Goal: Information Seeking & Learning: Find specific fact

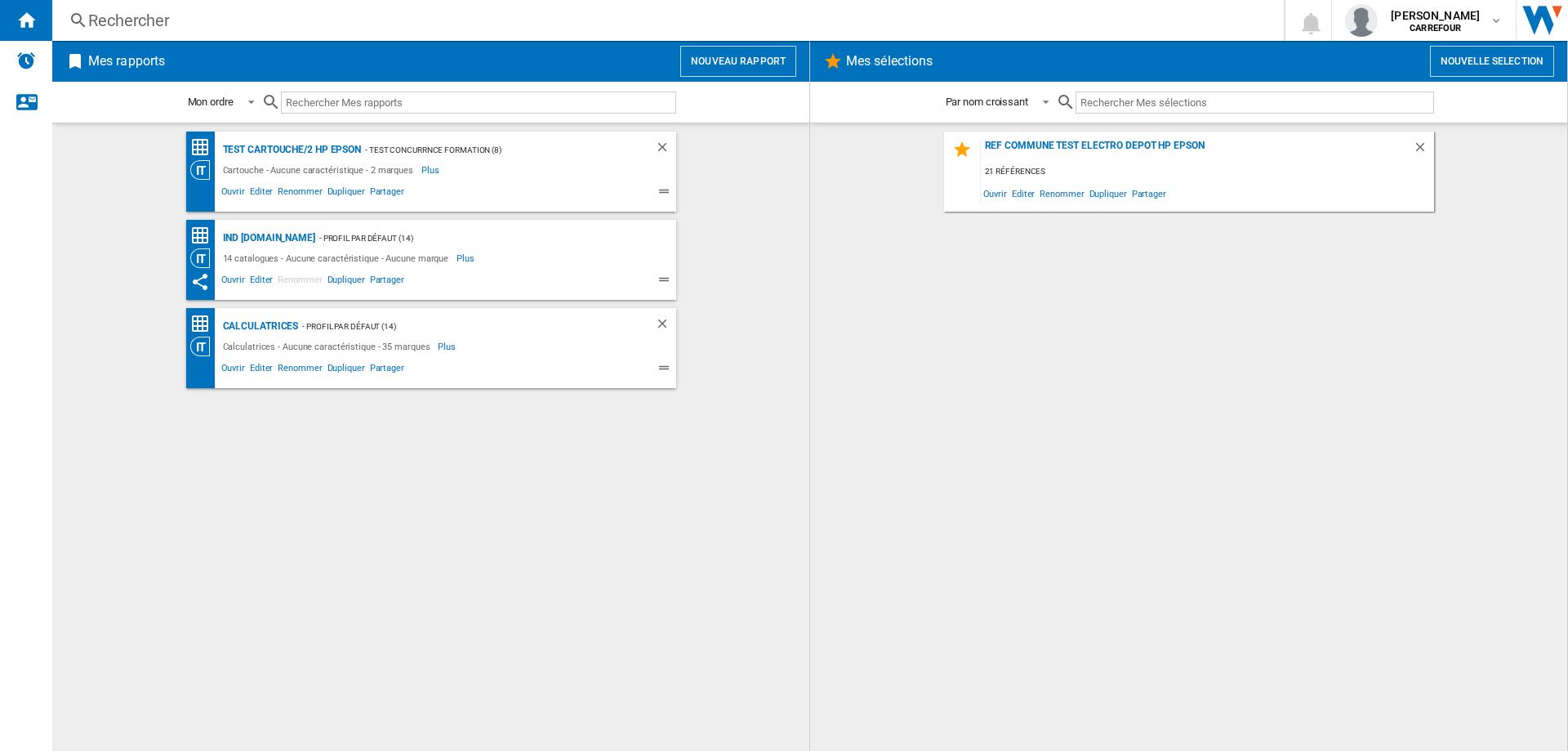
click at [563, 13] on div "Rechercher" at bounding box center [665, 20] width 1153 height 23
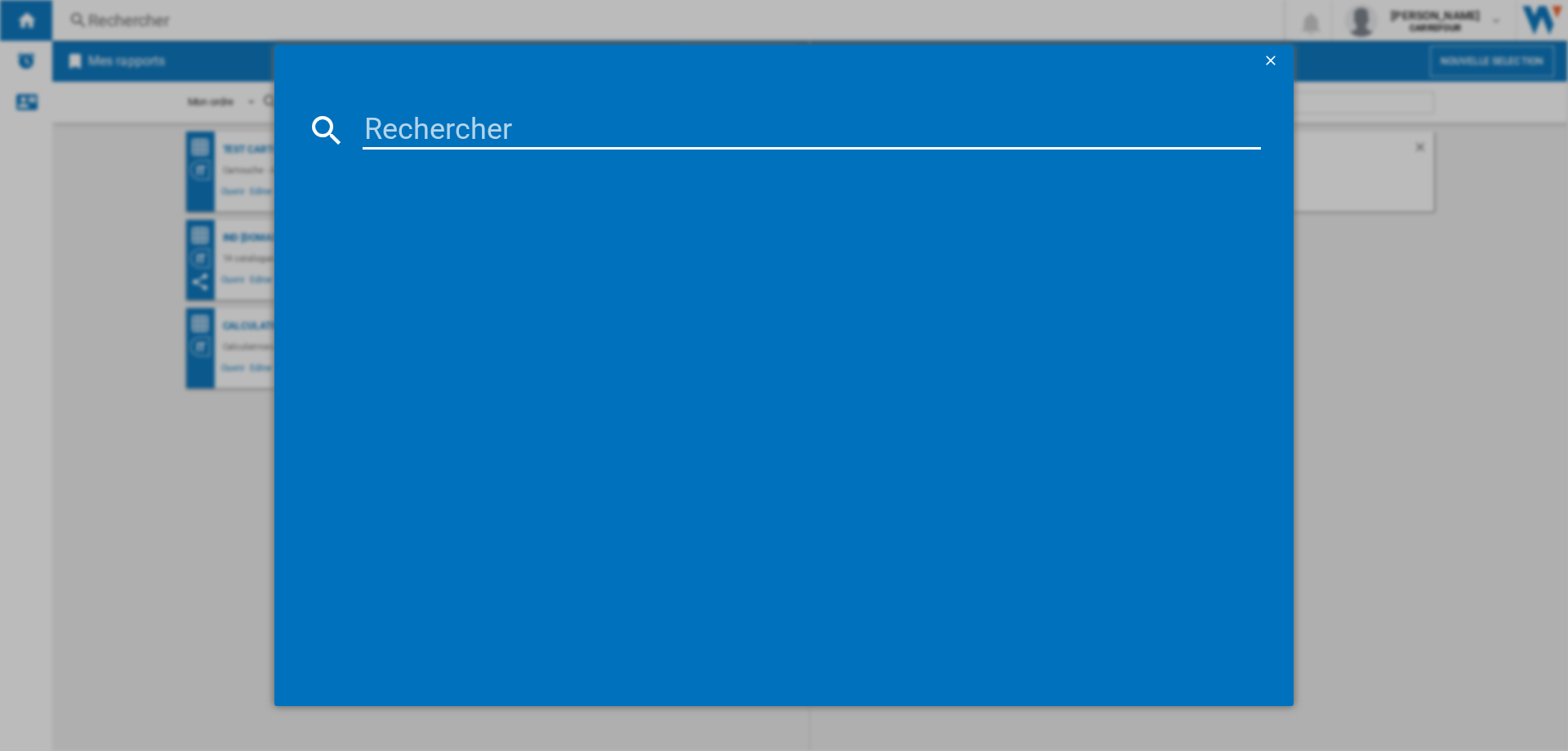
click at [726, 139] on input at bounding box center [812, 130] width 898 height 39
paste input "3221616093133"
type input "3221616093133"
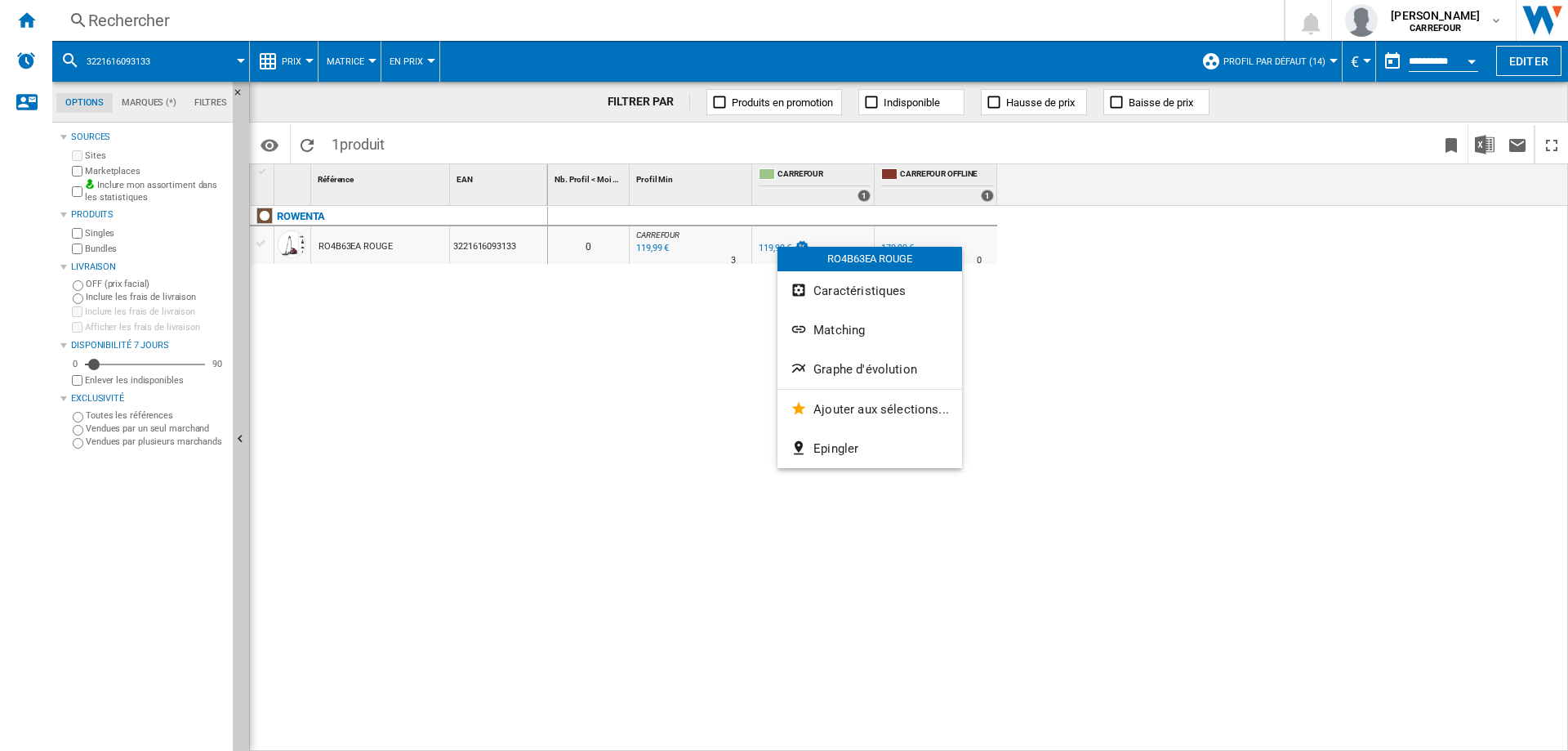
click at [857, 368] on span "Graphe d'évolution" at bounding box center [866, 370] width 104 height 15
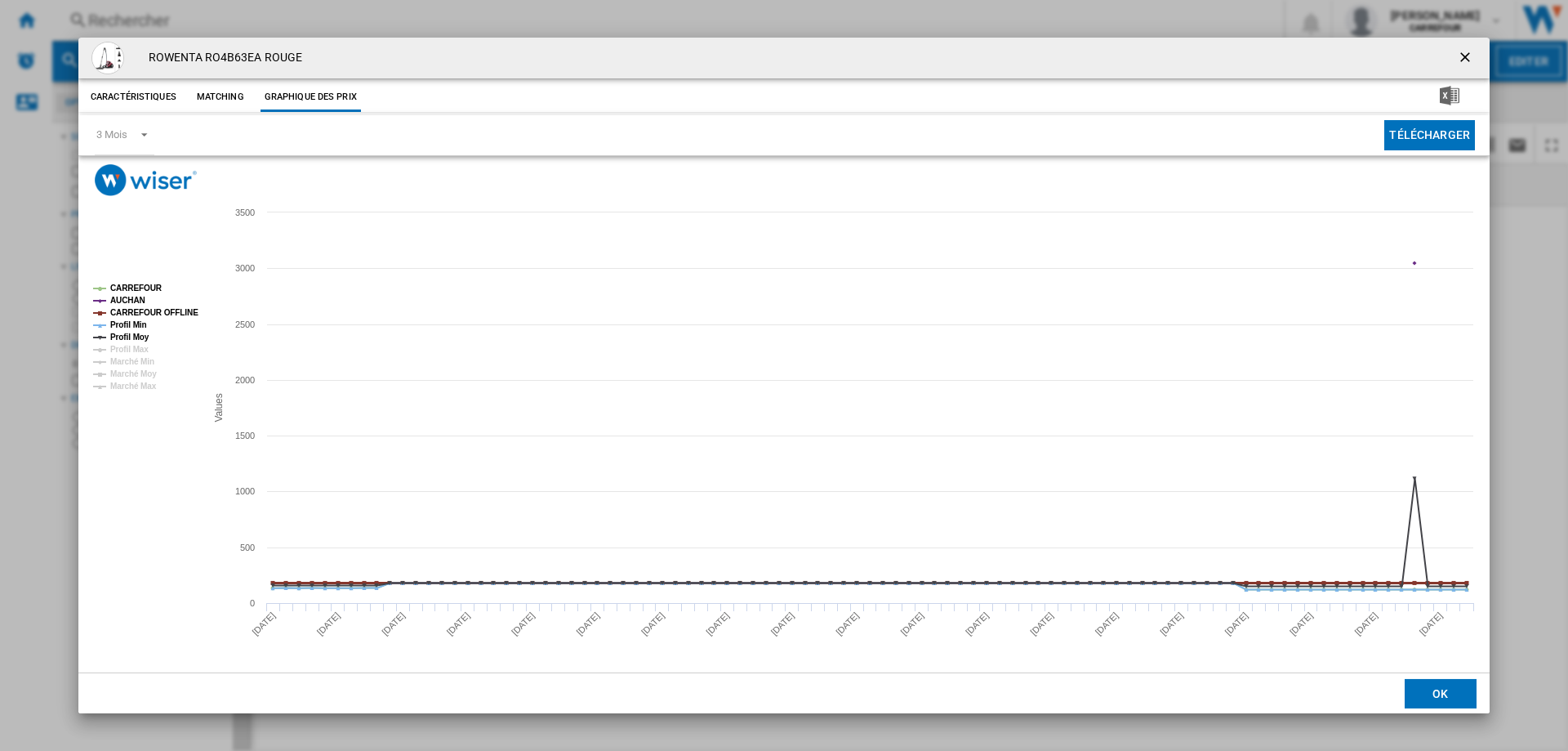
click at [130, 317] on tspan "CARREFOUR OFFLINE" at bounding box center [154, 313] width 88 height 9
click at [132, 328] on tspan "Profil Min" at bounding box center [129, 325] width 36 height 9
click at [134, 332] on tspan "Profil Moy" at bounding box center [130, 337] width 39 height 9
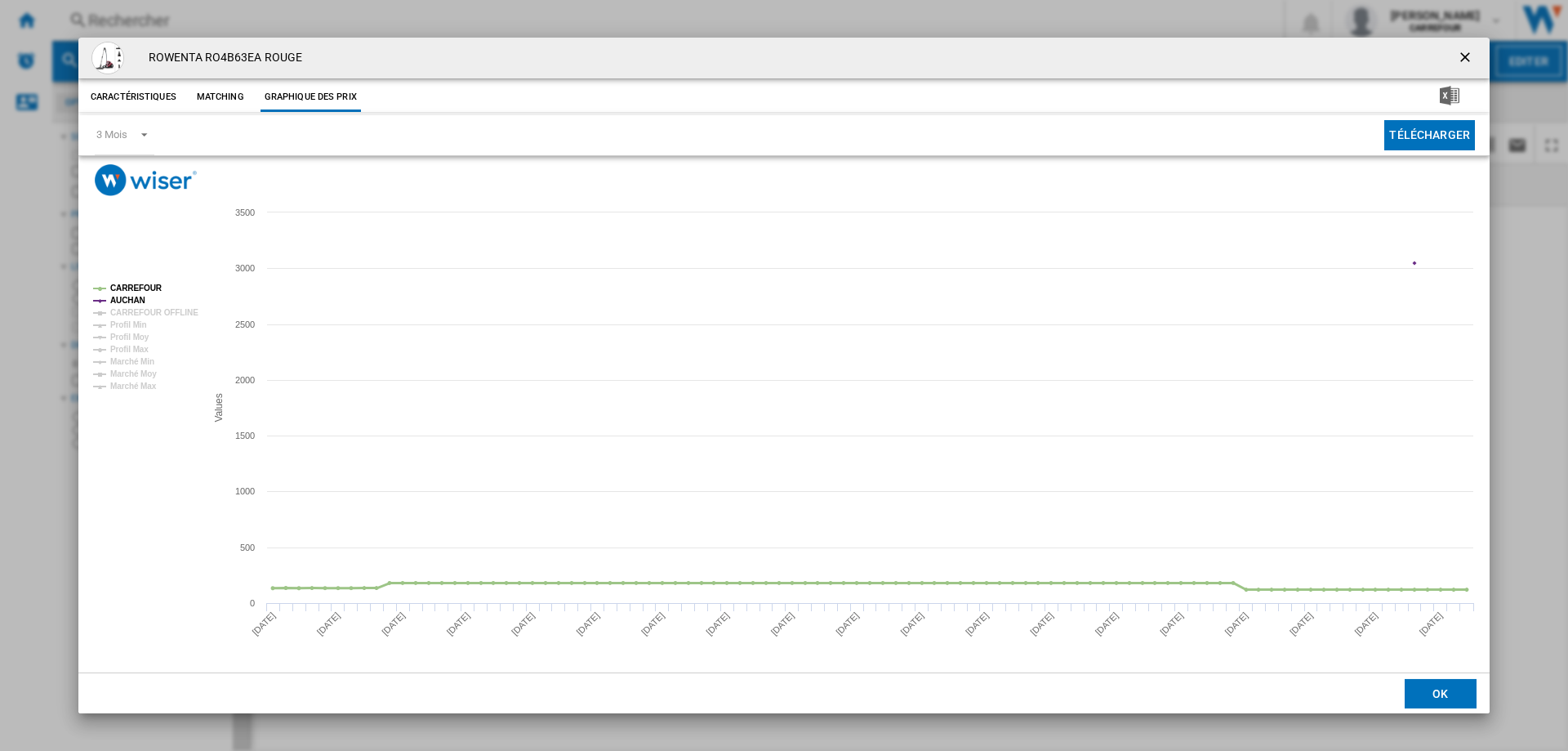
click at [130, 287] on tspan "CARREFOUR" at bounding box center [136, 288] width 52 height 9
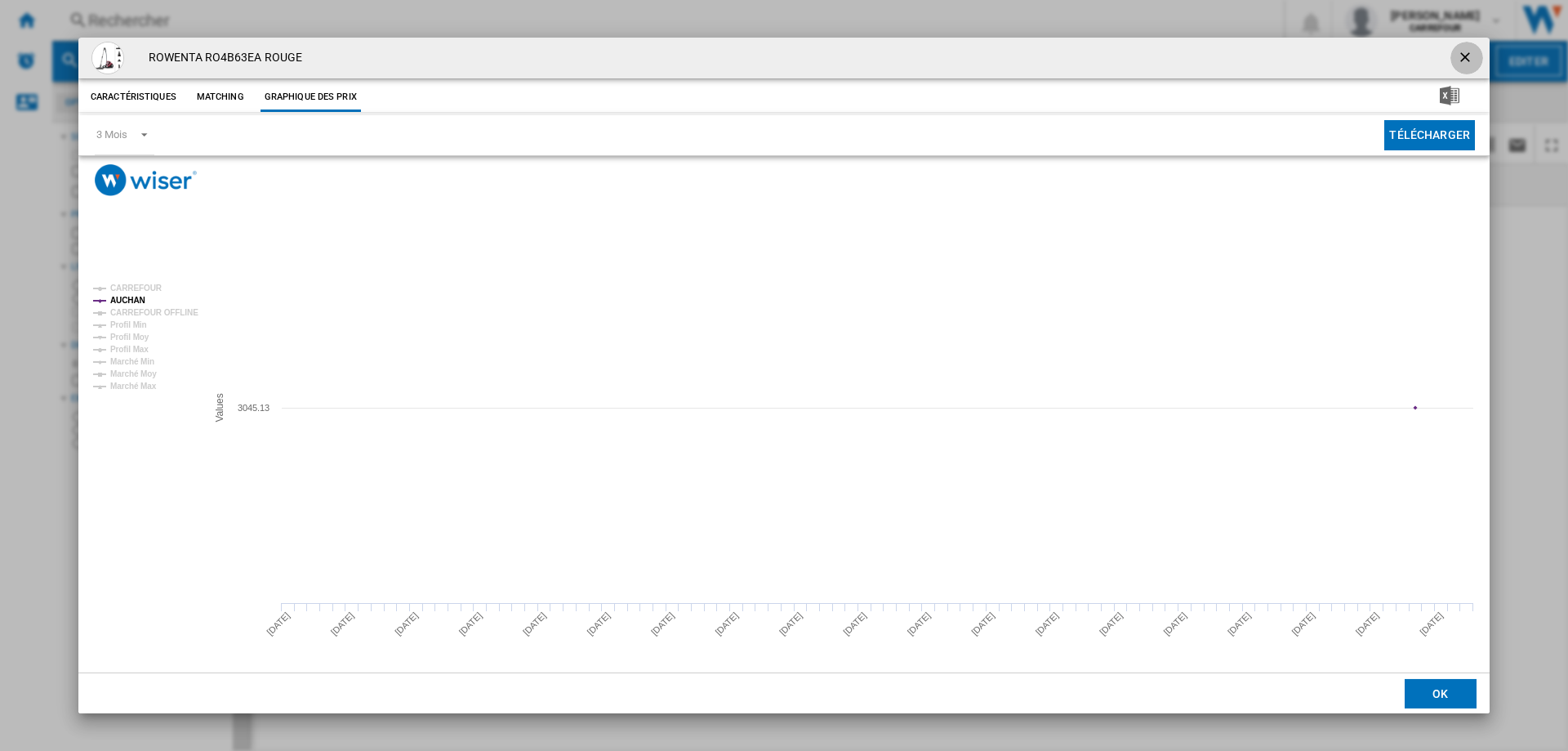
click at [1465, 57] on ng-md-icon "getI18NText('BUTTONS.CLOSE_DIALOG')" at bounding box center [1466, 58] width 19 height 19
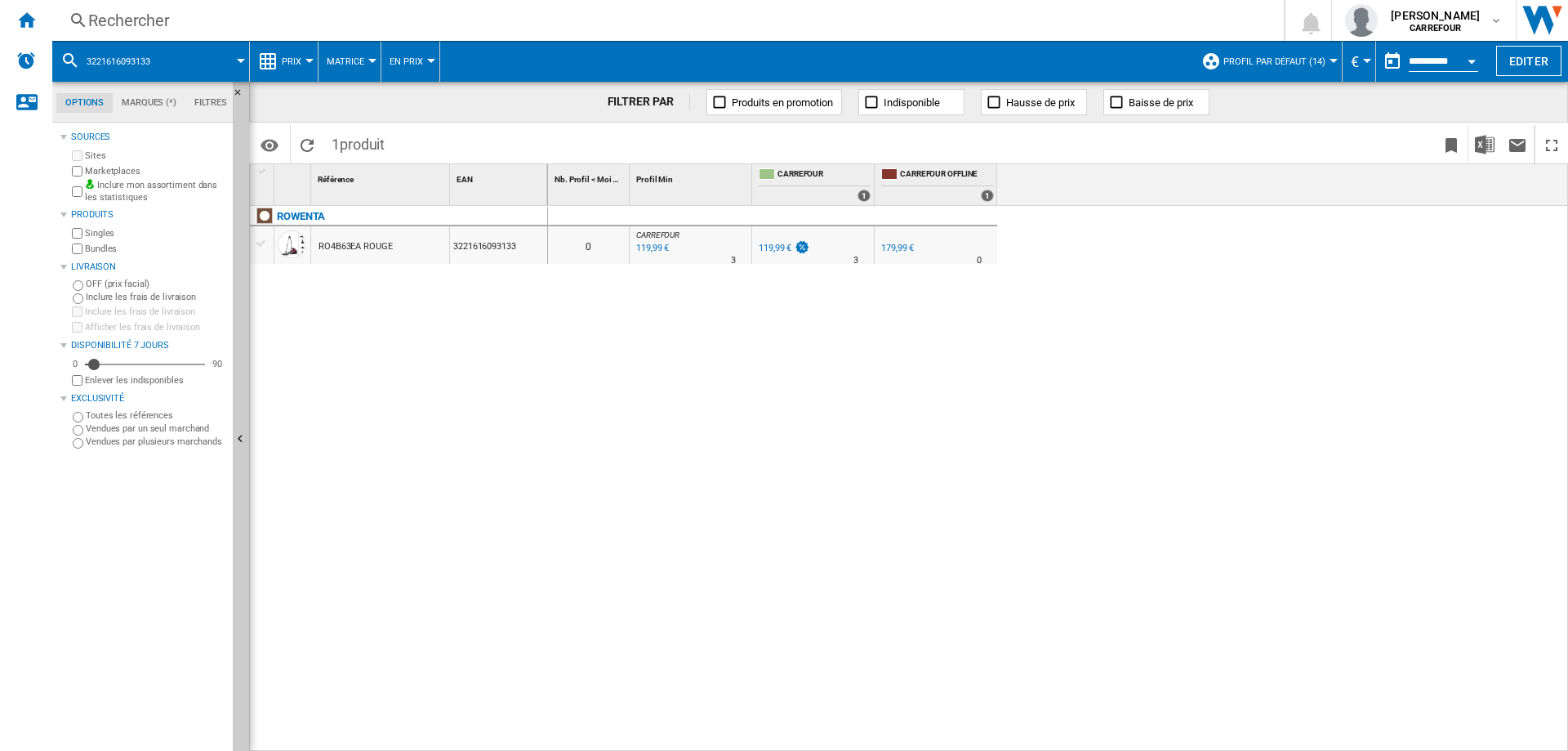
click at [1259, 320] on div "0 0 [GEOGRAPHIC_DATA] : FR CARREFOUR 0.0 % 119,99 € % N/A 3 [GEOGRAPHIC_DATA] :…" at bounding box center [1058, 479] width 1021 height 546
